Goal: Transaction & Acquisition: Subscribe to service/newsletter

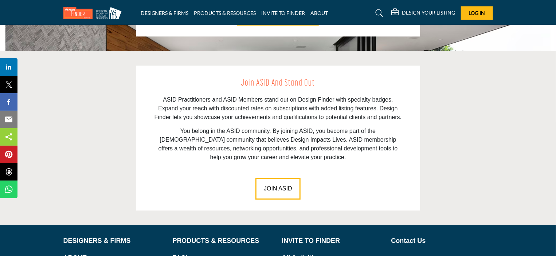
scroll to position [882, 0]
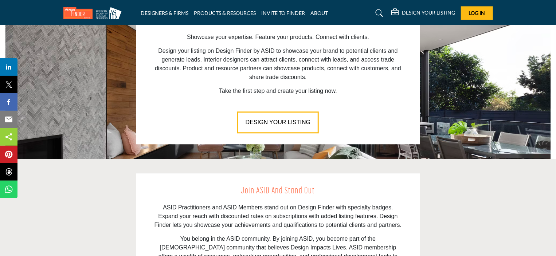
click at [290, 117] on button "DESIGN YOUR LISTING" at bounding box center [278, 123] width 82 height 22
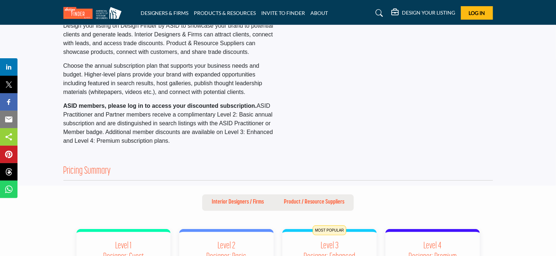
scroll to position [109, 0]
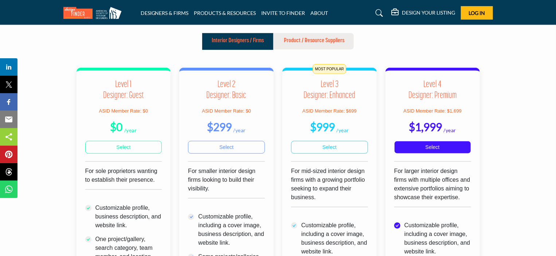
scroll to position [182, 0]
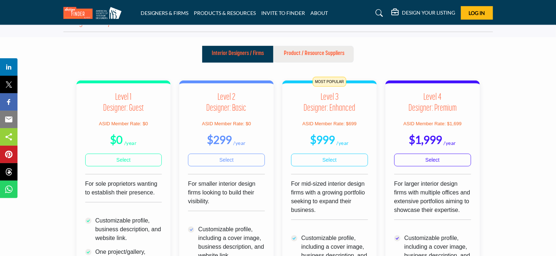
click at [304, 51] on p "Product / Resource Suppliers" at bounding box center [314, 53] width 60 height 9
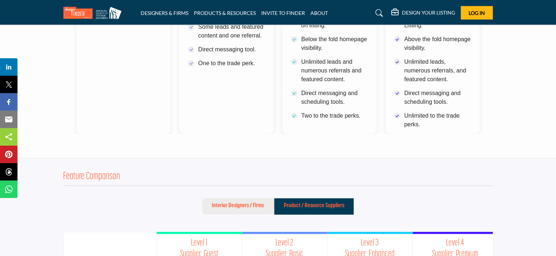
scroll to position [380, 0]
